Goal: Check status

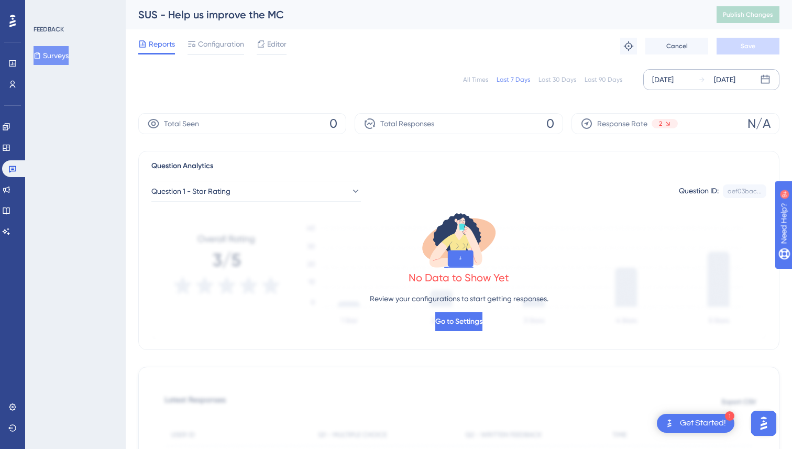
click at [673, 82] on div "[DATE]" at bounding box center [662, 79] width 21 height 13
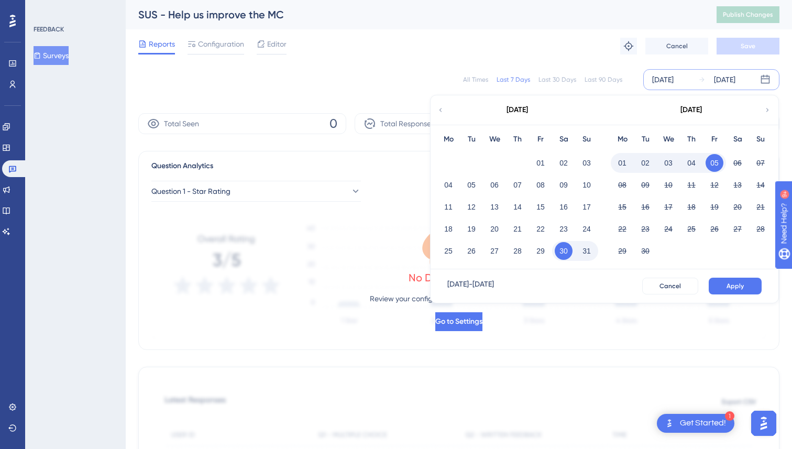
click at [441, 109] on icon at bounding box center [440, 109] width 7 height 9
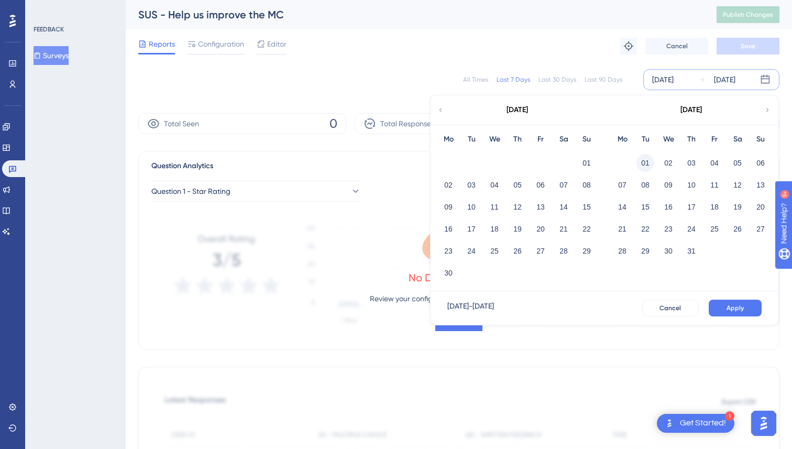
click at [645, 159] on button "01" at bounding box center [645, 163] width 18 height 18
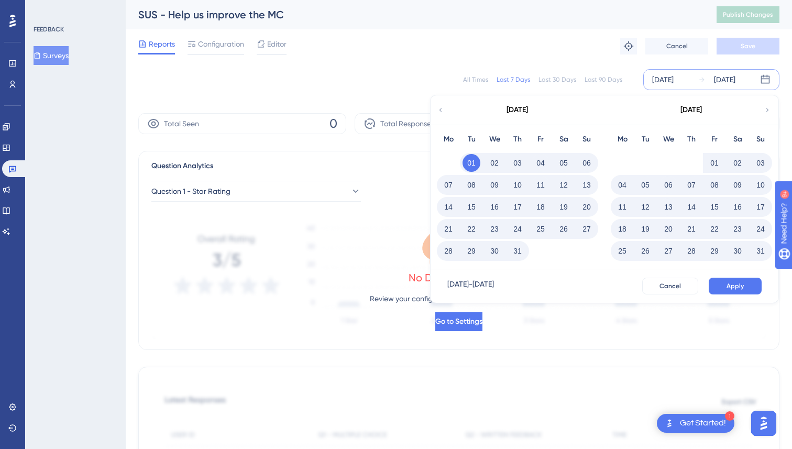
click at [516, 252] on button "31" at bounding box center [517, 251] width 18 height 18
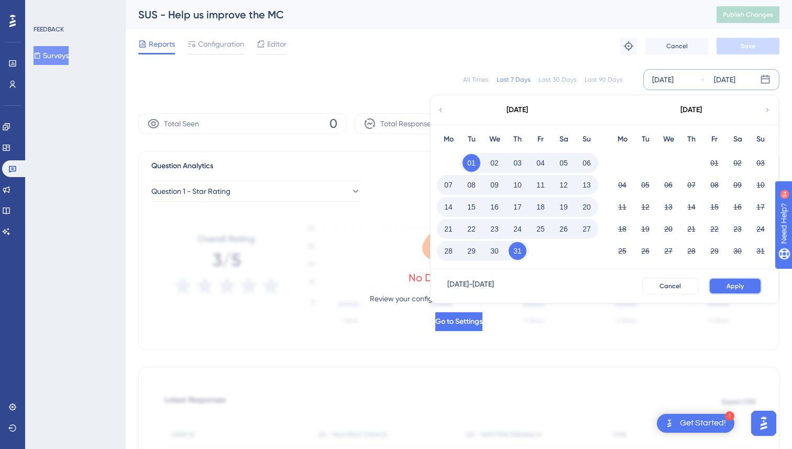
click at [746, 284] on button "Apply" at bounding box center [734, 285] width 53 height 17
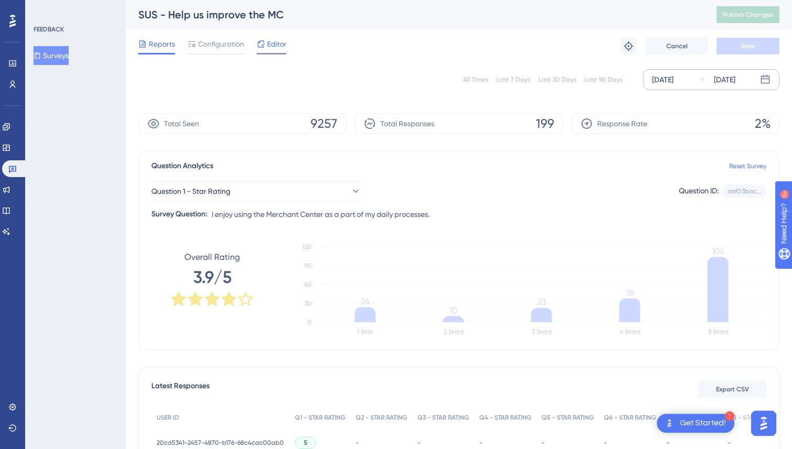
click at [266, 42] on div "Editor" at bounding box center [272, 44] width 30 height 13
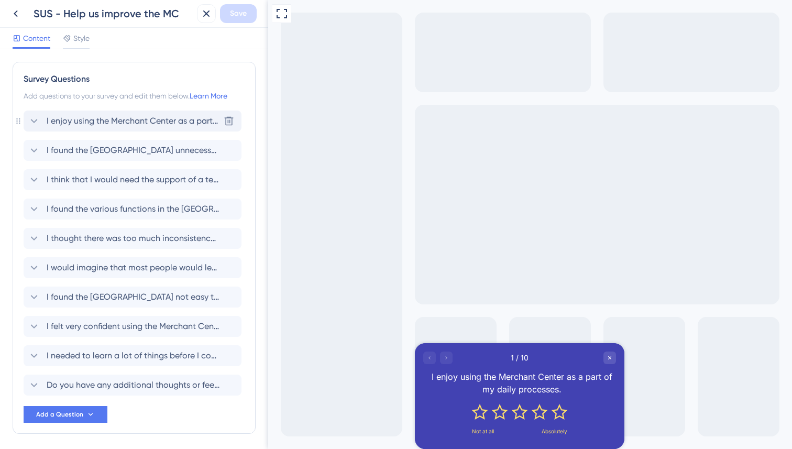
click at [33, 121] on icon at bounding box center [34, 121] width 7 height 4
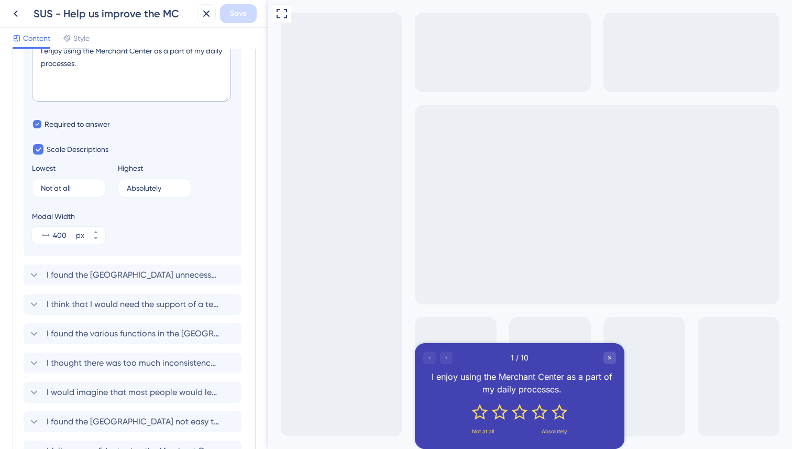
scroll to position [180, 0]
click at [34, 275] on icon at bounding box center [34, 273] width 7 height 4
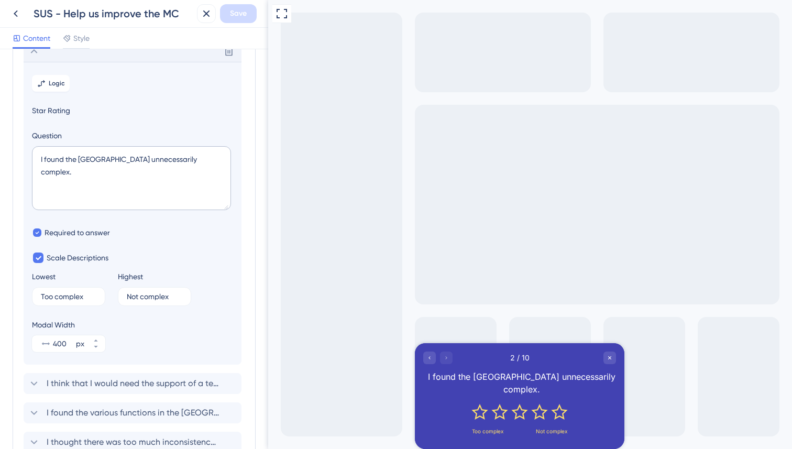
scroll to position [91, 0]
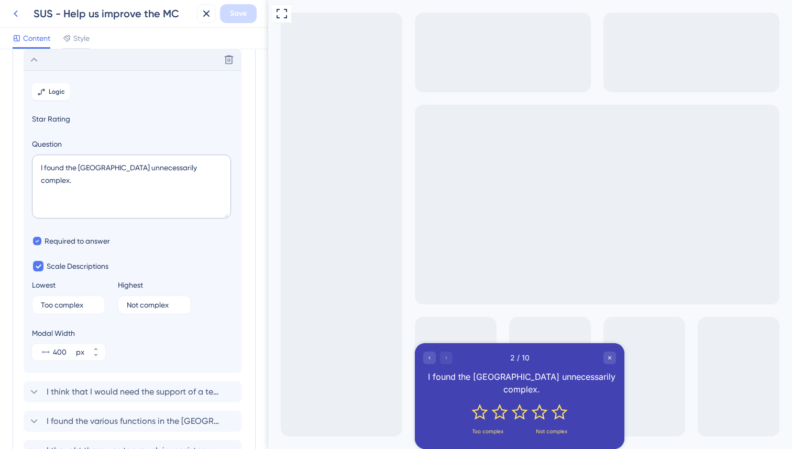
click at [15, 13] on icon at bounding box center [16, 13] width 4 height 7
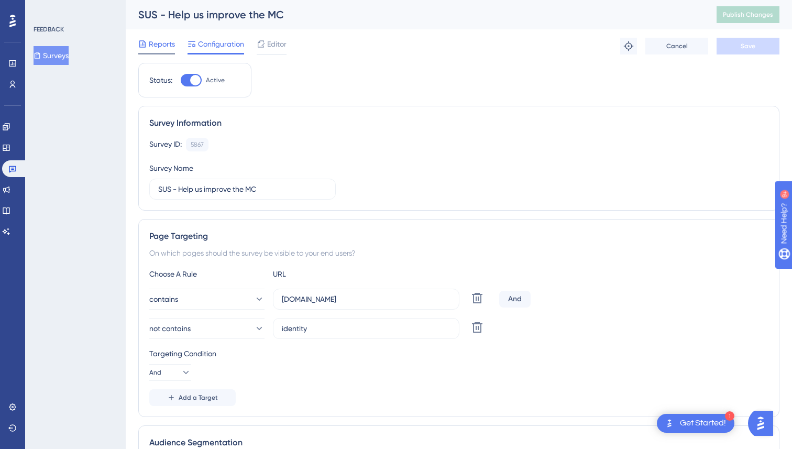
click at [158, 46] on span "Reports" at bounding box center [162, 44] width 26 height 13
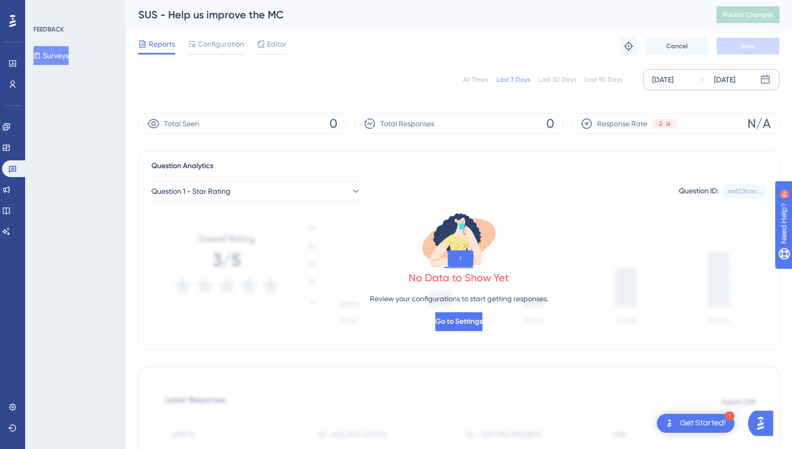
click at [667, 73] on div "[DATE]" at bounding box center [662, 79] width 21 height 13
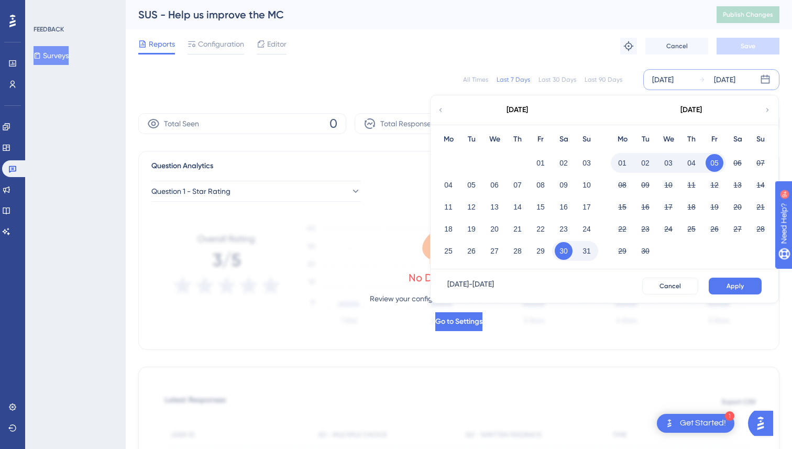
click at [447, 113] on div "[DATE]" at bounding box center [516, 109] width 173 height 29
click at [441, 111] on icon at bounding box center [440, 110] width 3 height 4
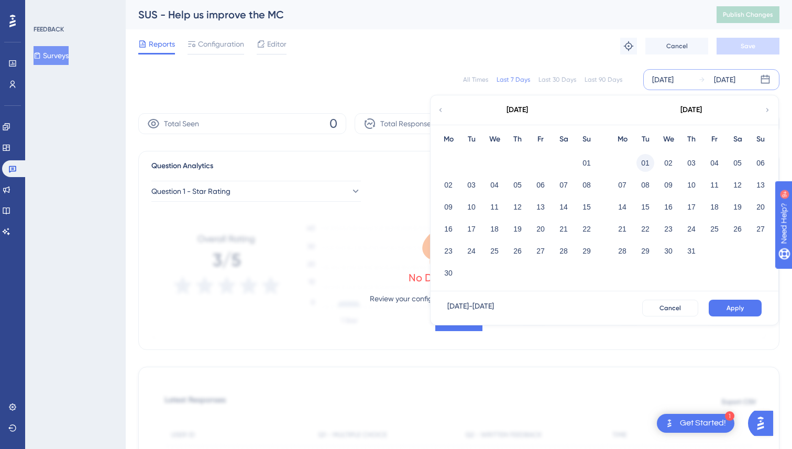
click at [644, 159] on button "01" at bounding box center [645, 163] width 18 height 18
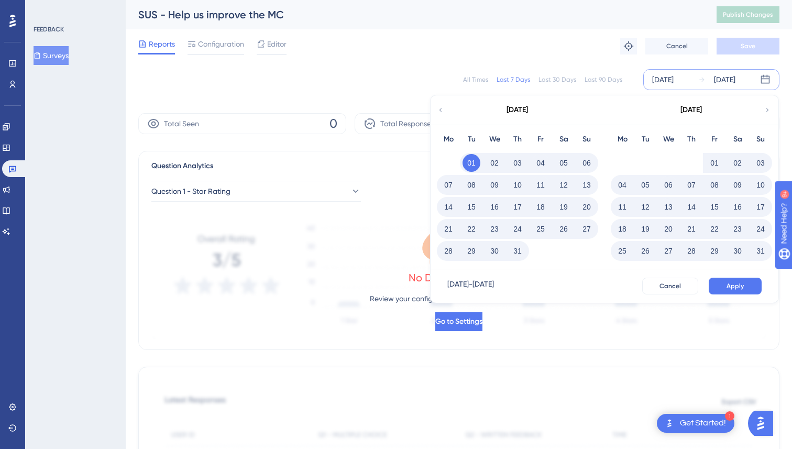
click at [510, 254] on button "31" at bounding box center [517, 251] width 18 height 18
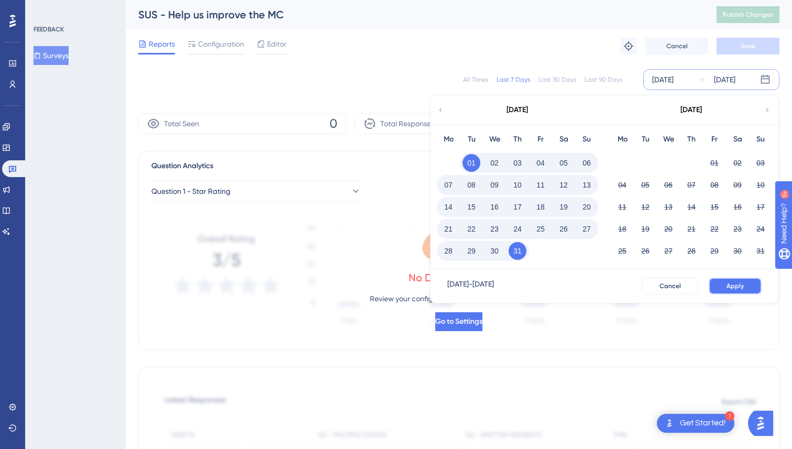
click at [730, 281] on button "Apply" at bounding box center [734, 285] width 53 height 17
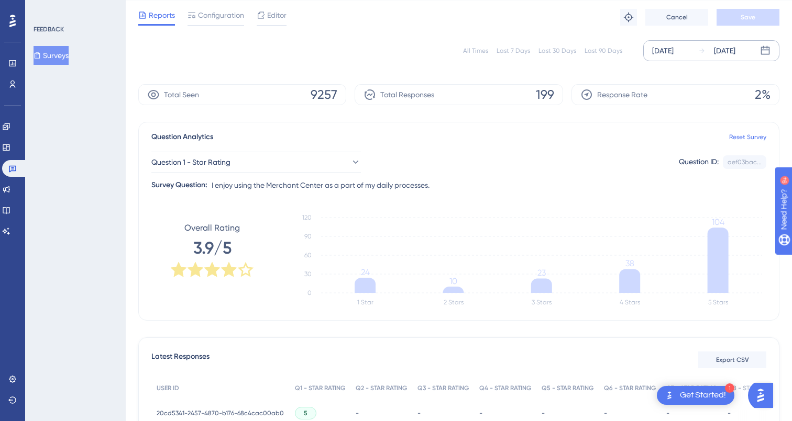
scroll to position [29, 0]
drag, startPoint x: 767, startPoint y: 92, endPoint x: 746, endPoint y: 92, distance: 20.9
click at [746, 92] on div "Response Rate 2%" at bounding box center [675, 94] width 208 height 21
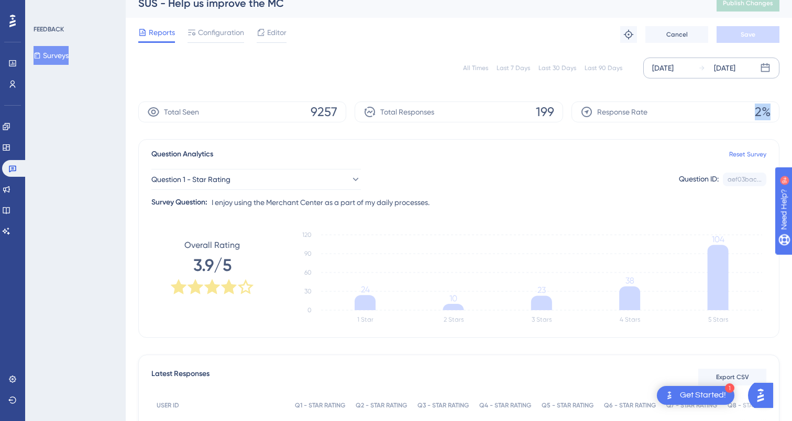
scroll to position [0, 0]
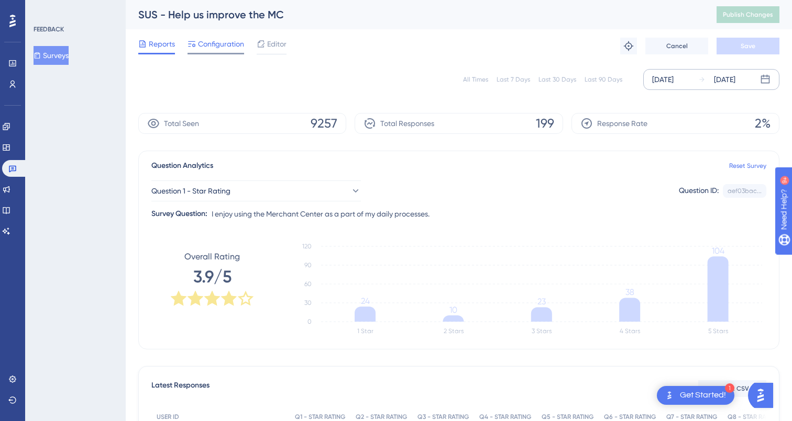
click at [222, 45] on span "Configuration" at bounding box center [221, 44] width 46 height 13
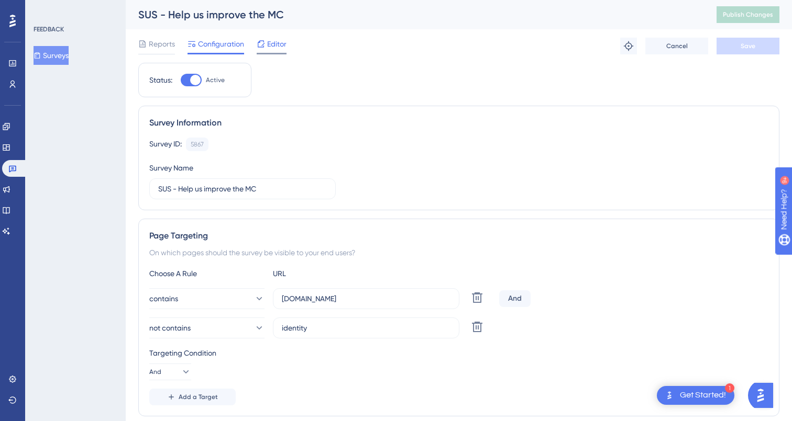
click at [271, 43] on span "Editor" at bounding box center [276, 44] width 19 height 13
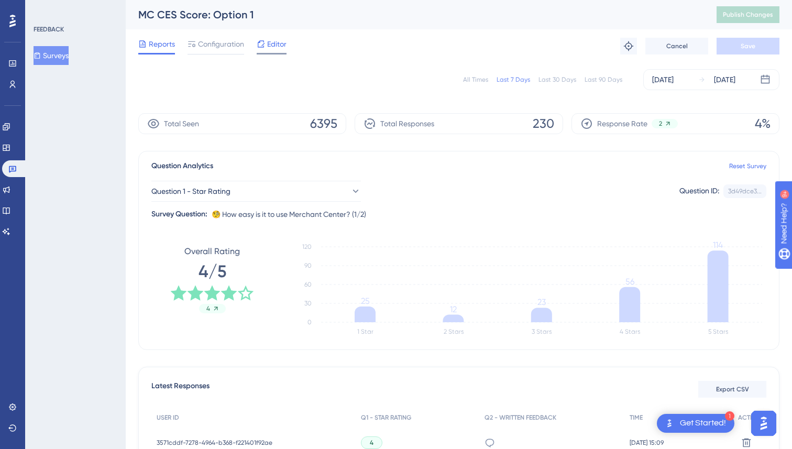
click at [274, 42] on span "Editor" at bounding box center [276, 44] width 19 height 13
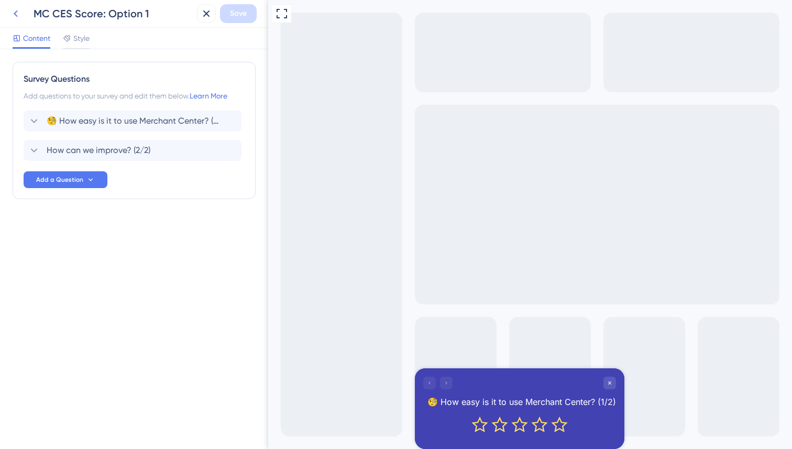
click at [16, 19] on icon at bounding box center [15, 13] width 13 height 13
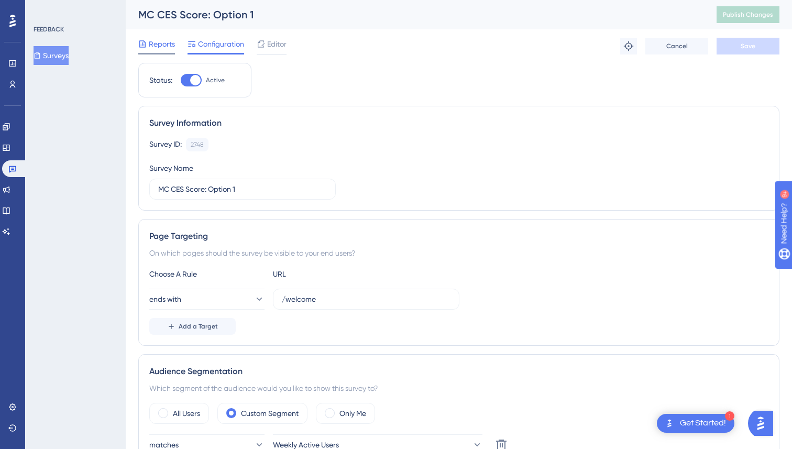
click at [162, 42] on span "Reports" at bounding box center [162, 44] width 26 height 13
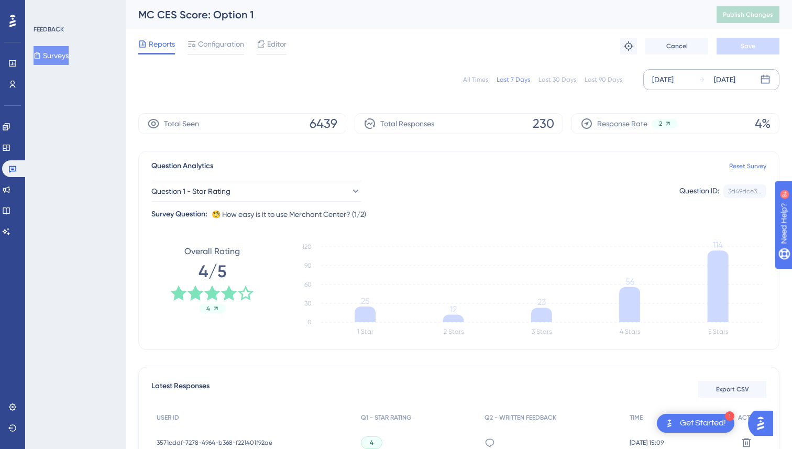
click at [671, 82] on div "[DATE]" at bounding box center [662, 79] width 21 height 13
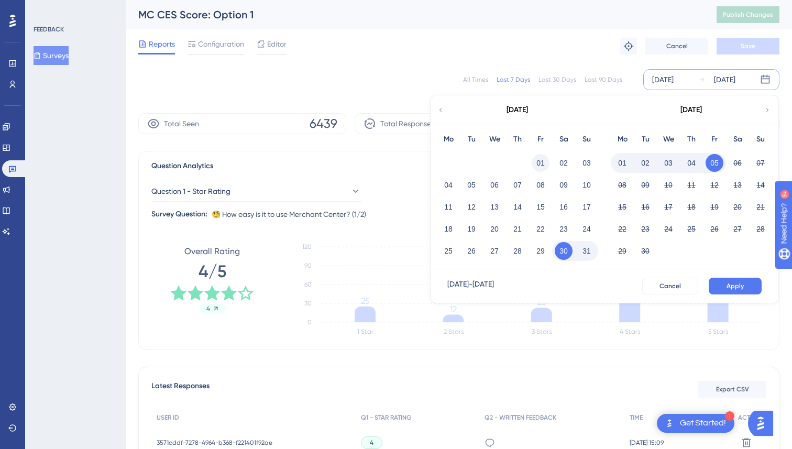
click at [542, 163] on button "01" at bounding box center [540, 163] width 18 height 18
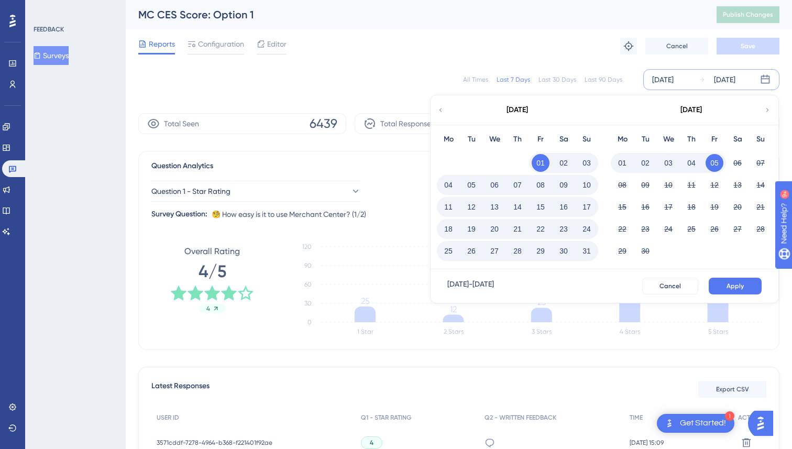
click at [590, 255] on button "31" at bounding box center [586, 251] width 18 height 18
click at [722, 287] on button "Apply" at bounding box center [734, 285] width 53 height 17
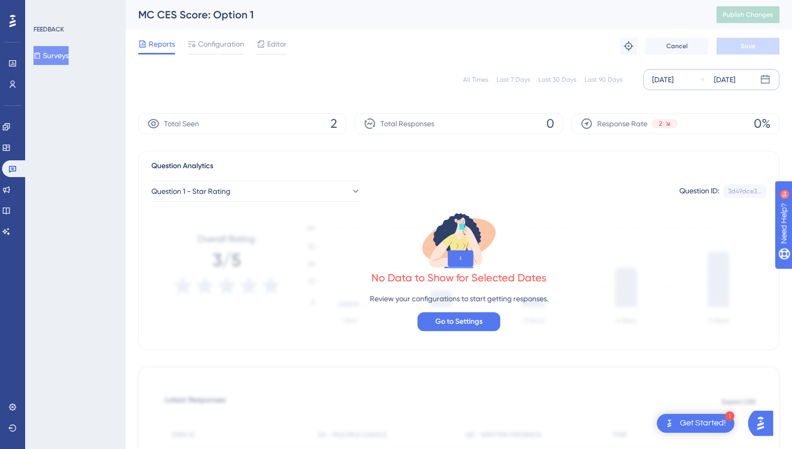
click at [661, 81] on div "Aug 01 2025" at bounding box center [662, 79] width 21 height 13
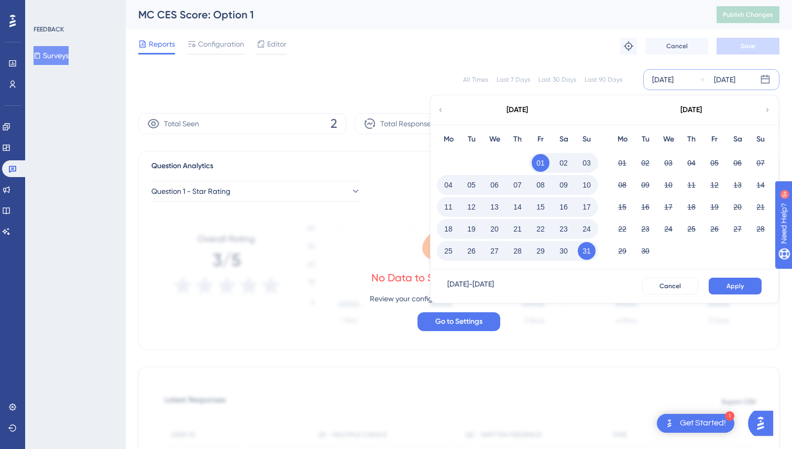
click at [442, 109] on icon at bounding box center [440, 109] width 7 height 9
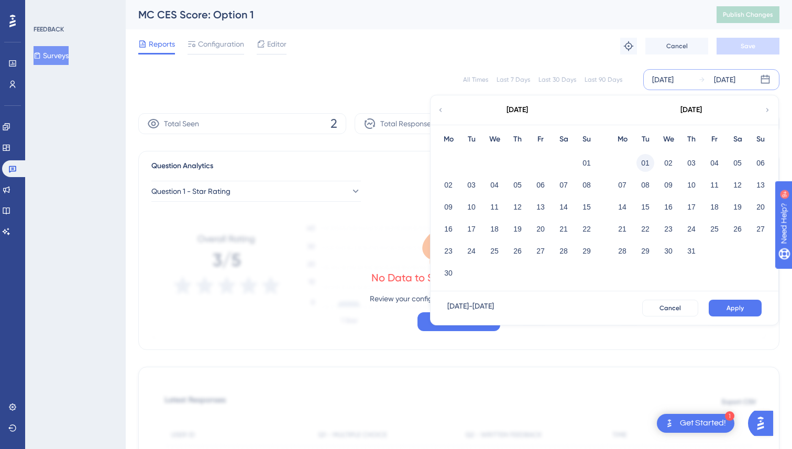
click at [637, 160] on button "01" at bounding box center [645, 163] width 18 height 18
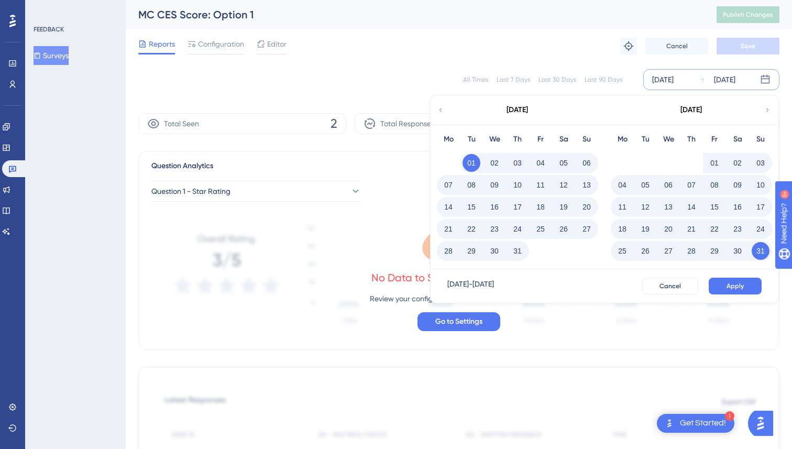
click at [521, 253] on button "31" at bounding box center [517, 251] width 18 height 18
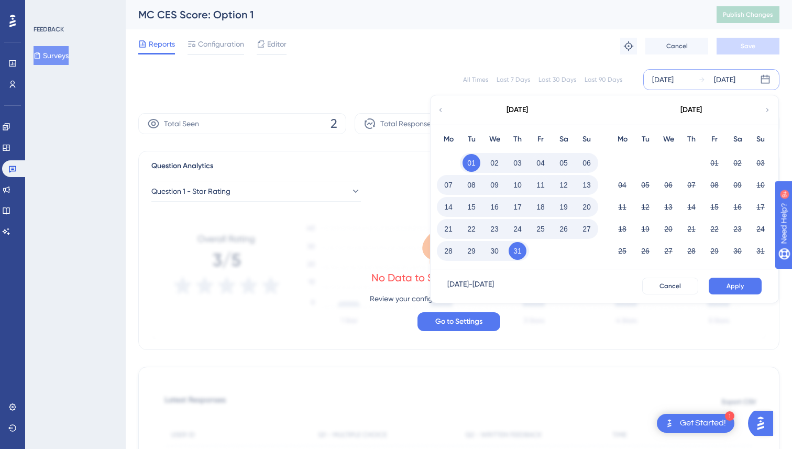
click at [746, 294] on div "Jul 01 2025 - Jul 31 2025 Cancel Apply" at bounding box center [604, 286] width 348 height 34
click at [739, 282] on span "Apply" at bounding box center [734, 286] width 17 height 8
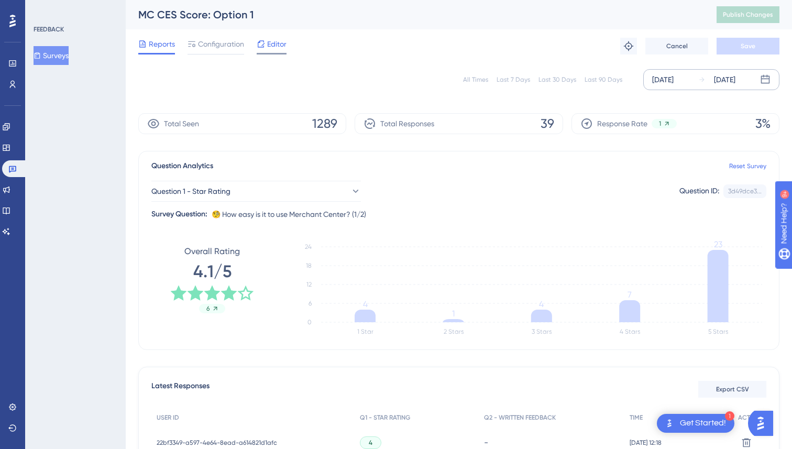
click at [273, 43] on span "Editor" at bounding box center [276, 44] width 19 height 13
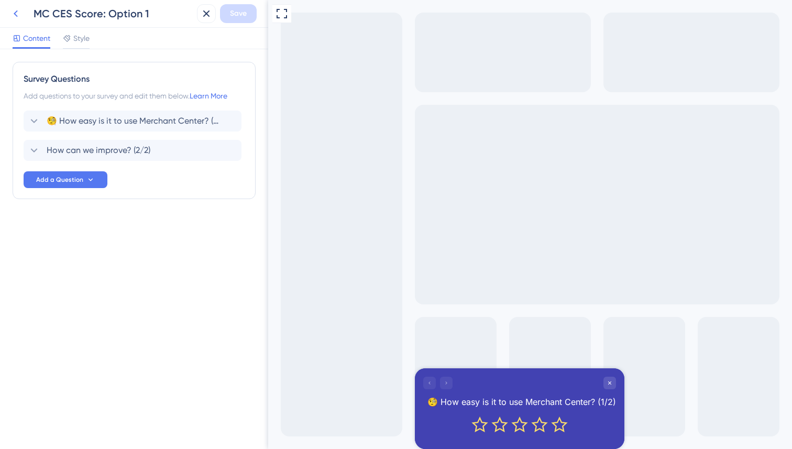
click at [14, 16] on icon at bounding box center [15, 13] width 13 height 13
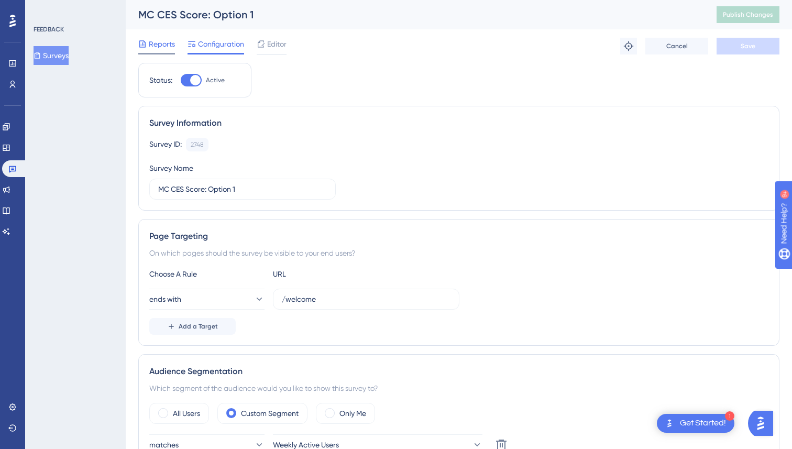
click at [174, 41] on span "Reports" at bounding box center [162, 44] width 26 height 13
